Goal: Task Accomplishment & Management: Manage account settings

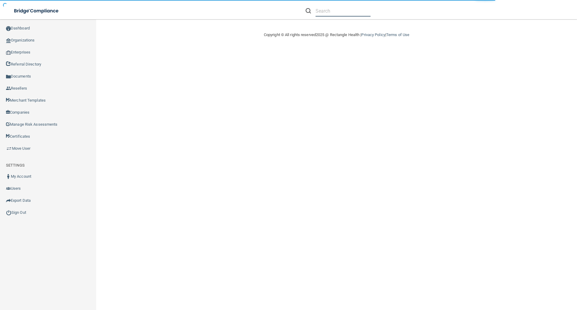
click at [326, 12] on input "text" at bounding box center [343, 10] width 55 height 11
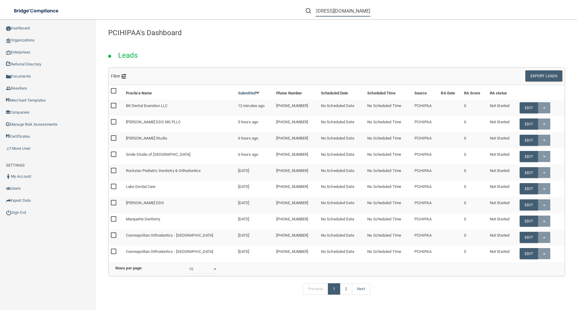
scroll to position [0, 31]
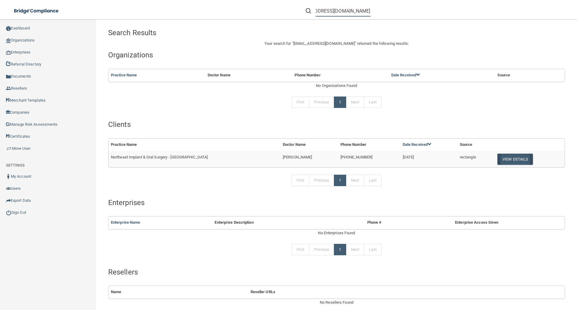
type input "[EMAIL_ADDRESS][DOMAIN_NAME]"
click at [502, 160] on button "View Details" at bounding box center [514, 159] width 35 height 11
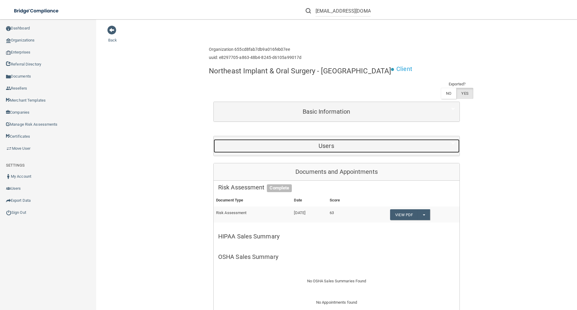
click at [322, 143] on h5 "Users" at bounding box center [326, 145] width 216 height 7
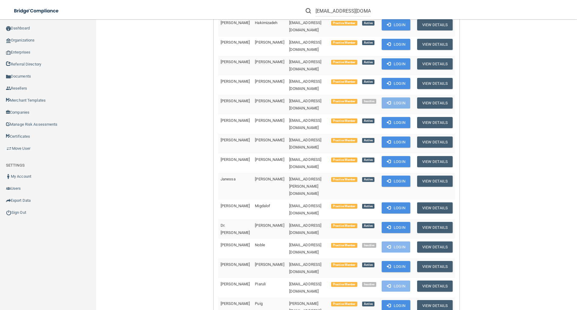
scroll to position [481, 0]
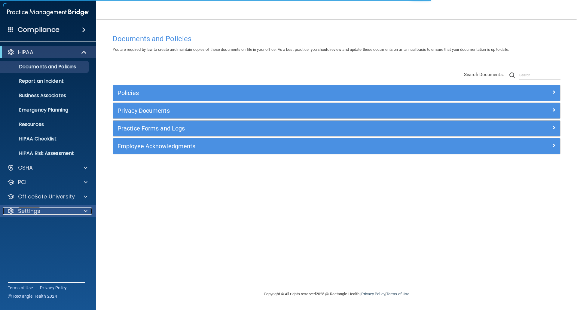
click at [43, 210] on div "Settings" at bounding box center [40, 210] width 75 height 7
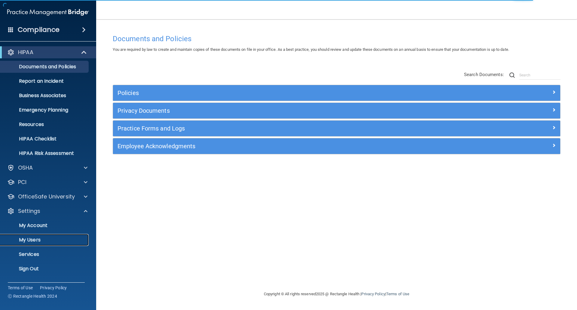
click at [49, 242] on p "My Users" at bounding box center [45, 240] width 82 height 6
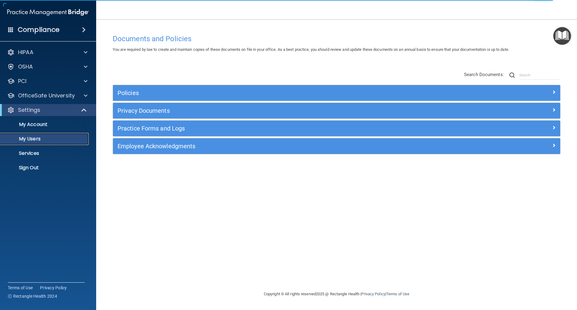
select select "20"
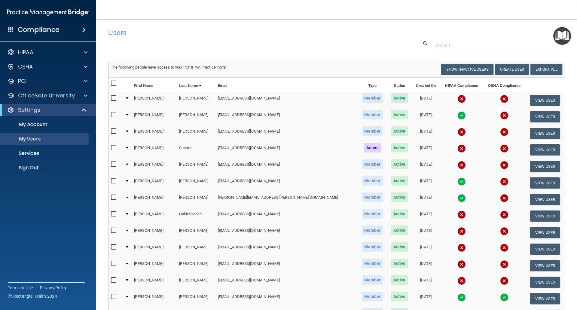
click at [112, 82] on input "checkbox" at bounding box center [114, 83] width 7 height 5
checkbox input "true"
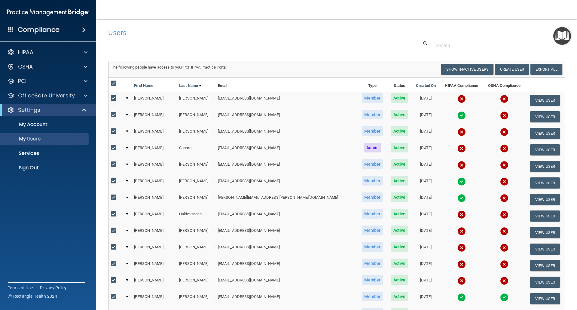
checkbox input "true"
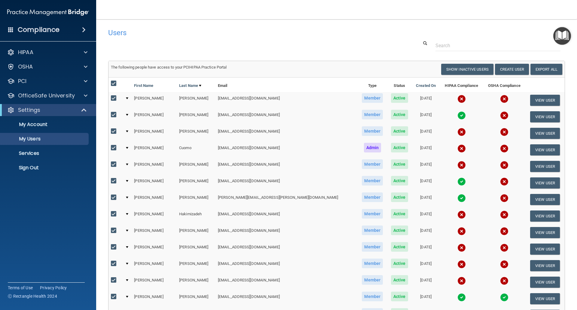
checkbox input "true"
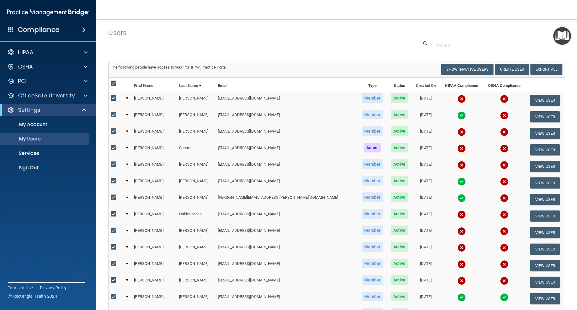
checkbox input "true"
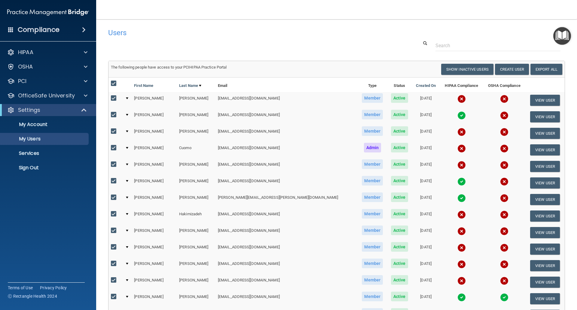
checkbox input "true"
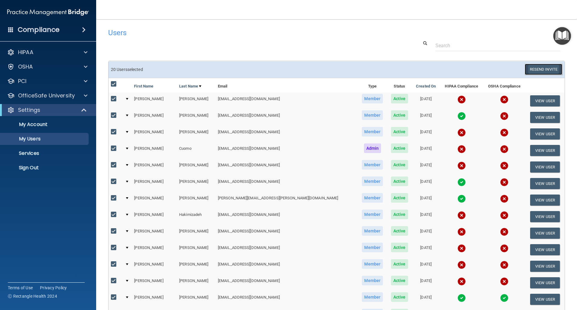
click at [531, 70] on button "Resend Invite" at bounding box center [544, 69] width 38 height 11
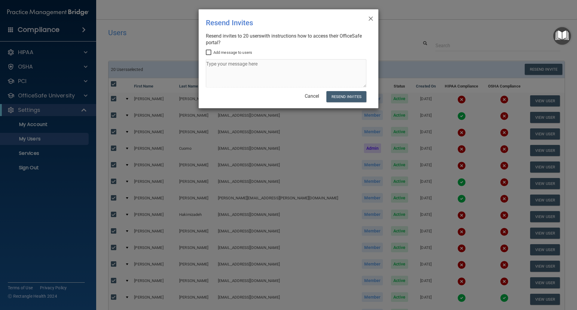
click at [210, 54] on input "Add message to users" at bounding box center [209, 52] width 7 height 5
checkbox input "true"
click at [213, 63] on textarea at bounding box center [286, 73] width 161 height 28
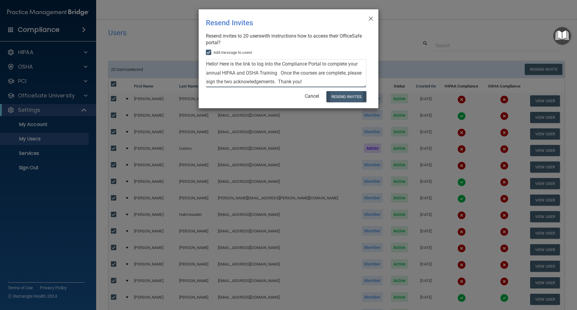
type textarea "Hello! Here is the link to log into the Compliance Portal to complete your annu…"
click at [353, 98] on button "Resend Invites" at bounding box center [346, 96] width 40 height 11
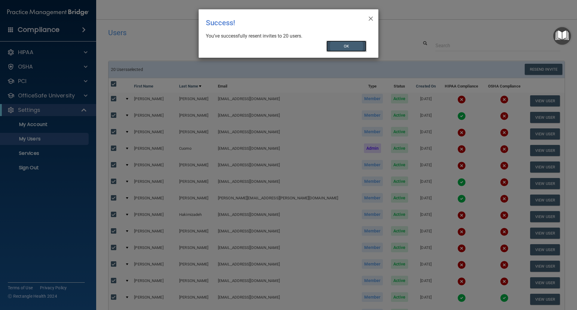
click at [345, 46] on button "OK" at bounding box center [346, 46] width 40 height 11
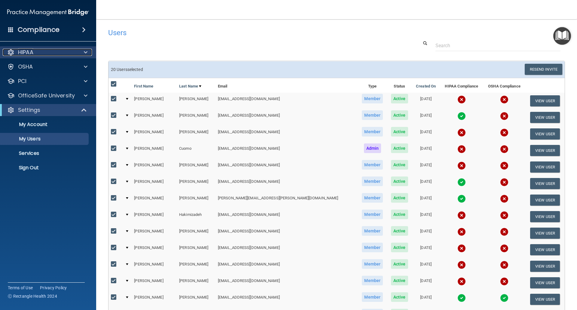
click at [25, 51] on p "HIPAA" at bounding box center [25, 52] width 15 height 7
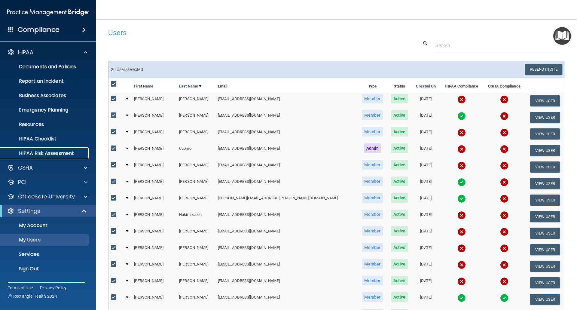
click at [32, 150] on p "HIPAA Risk Assessment" at bounding box center [45, 153] width 82 height 6
